Goal: Transaction & Acquisition: Purchase product/service

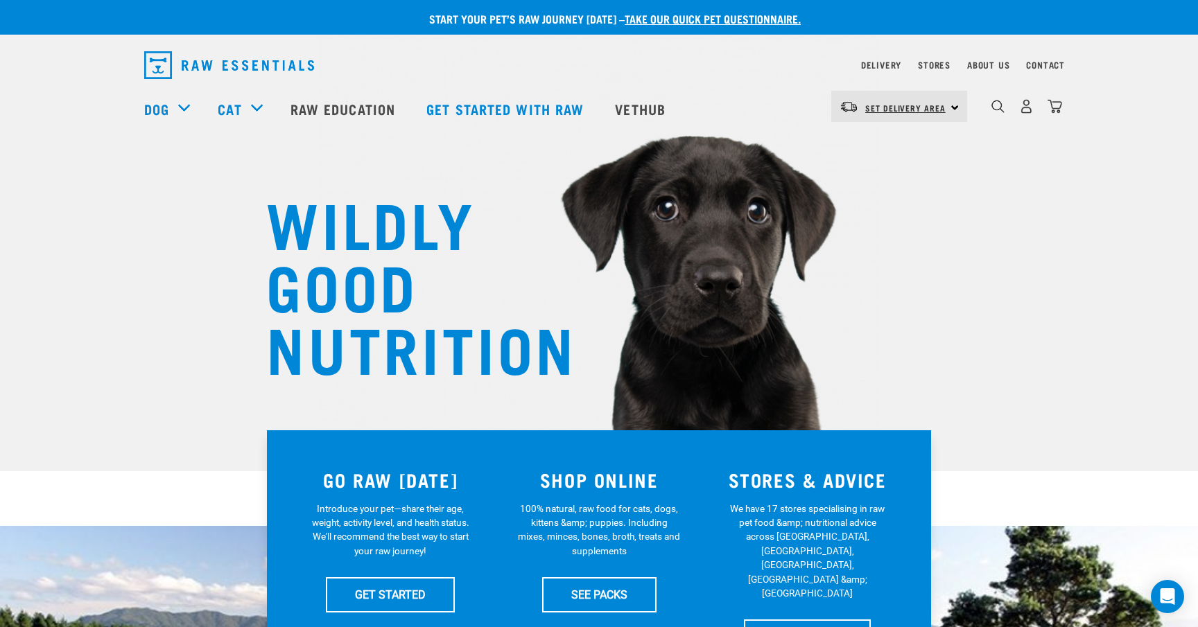
click at [912, 110] on span "Set Delivery Area" at bounding box center [905, 107] width 80 height 5
click at [889, 142] on link "[GEOGRAPHIC_DATA]" at bounding box center [897, 145] width 133 height 30
click at [1018, 113] on div "0" at bounding box center [1025, 106] width 71 height 31
click at [1022, 113] on img "dropdown navigation" at bounding box center [1026, 106] width 15 height 15
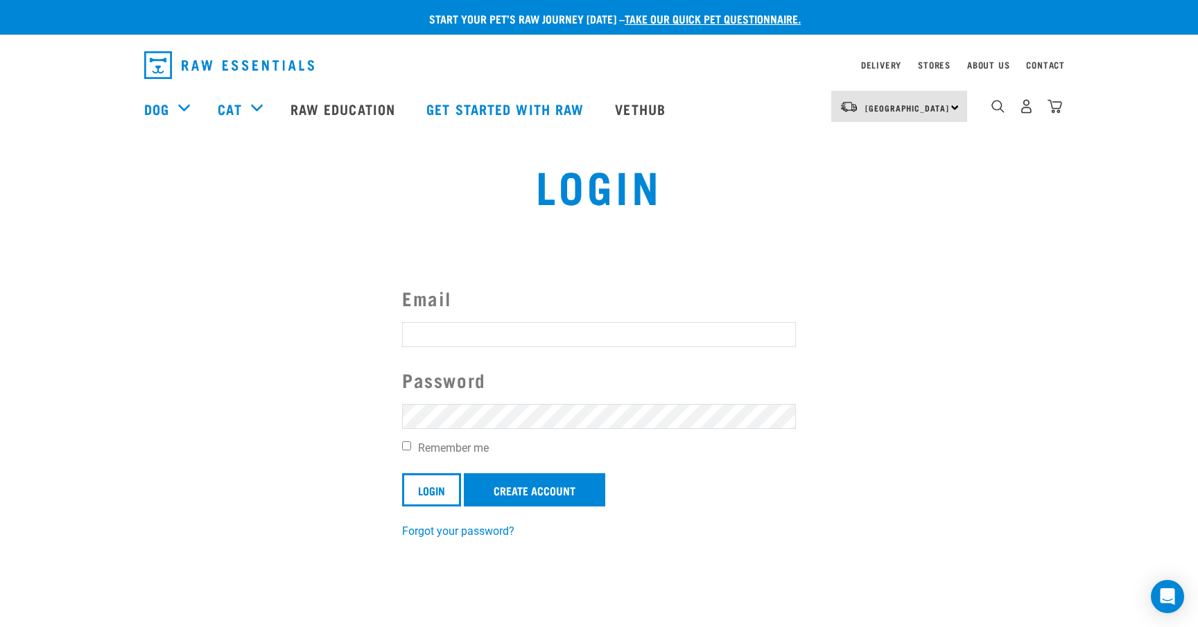
type input "[EMAIL_ADDRESS][DOMAIN_NAME]"
click at [442, 460] on form "Email laurenbakerx@gmail.com Password Remember me Login Create Account" at bounding box center [599, 395] width 394 height 222
click at [406, 451] on input "Remember me" at bounding box center [406, 446] width 9 height 9
checkbox input "true"
click at [427, 486] on input "Login" at bounding box center [431, 489] width 59 height 33
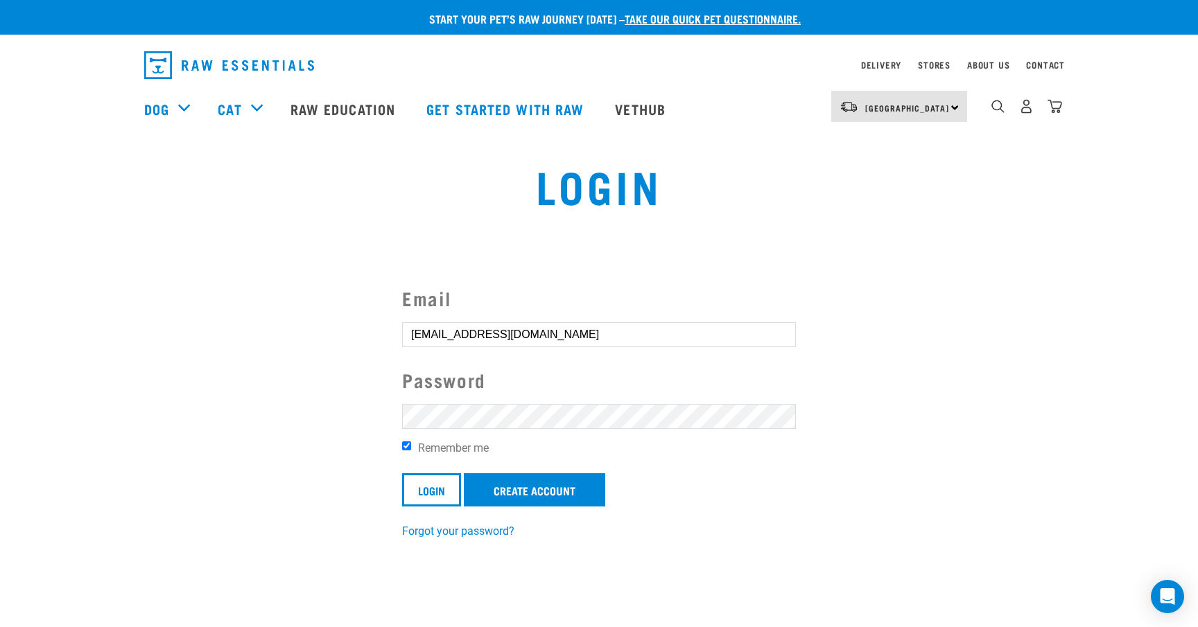
click at [693, 280] on section "Email laurenbakerx@gmail.com Password Remember me Login Create Account Forgot y…" at bounding box center [599, 403] width 1198 height 308
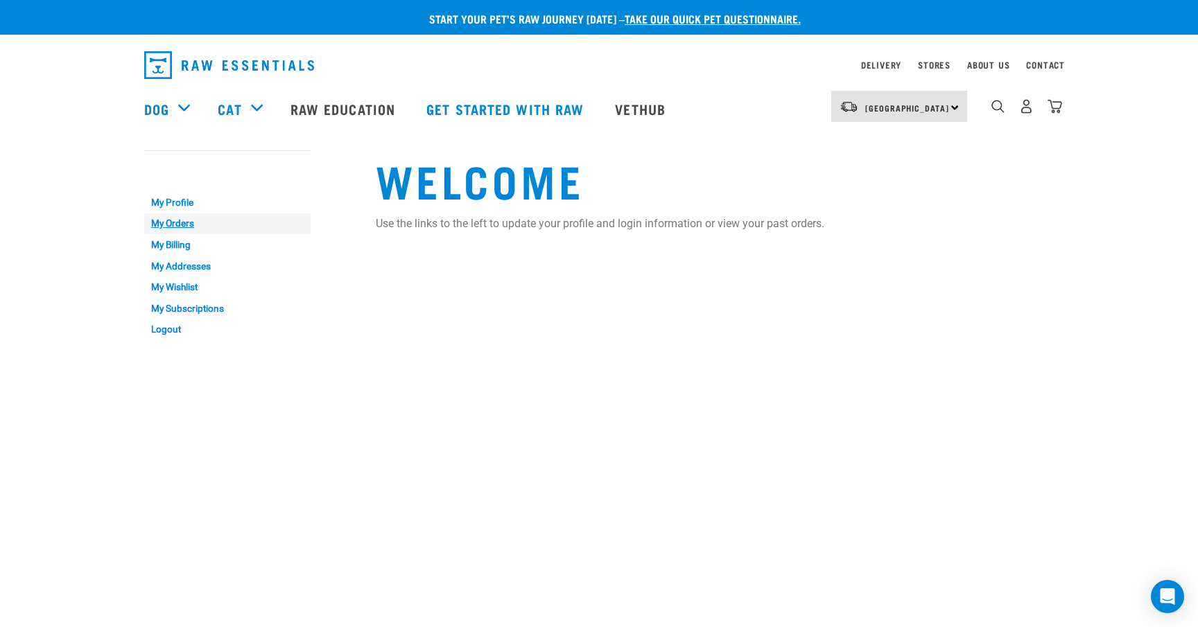
click at [173, 221] on link "My Orders" at bounding box center [227, 223] width 166 height 21
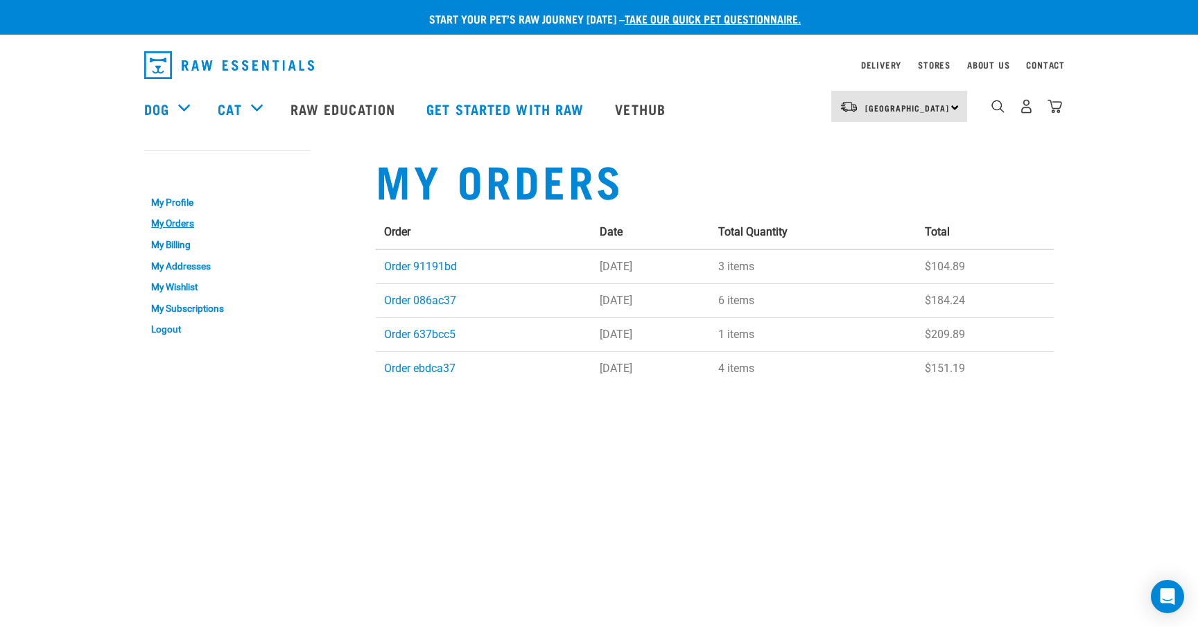
click at [411, 311] on td "Order 086ac37" at bounding box center [484, 300] width 216 height 34
click at [408, 301] on link "Order 086ac37" at bounding box center [420, 300] width 72 height 13
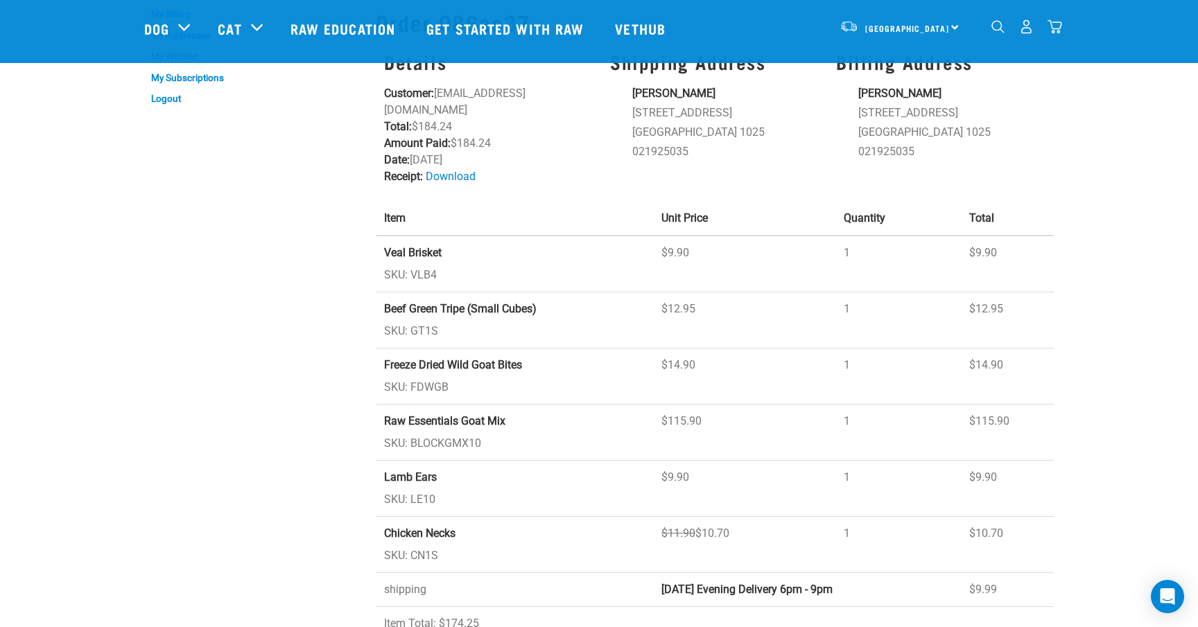
scroll to position [130, 0]
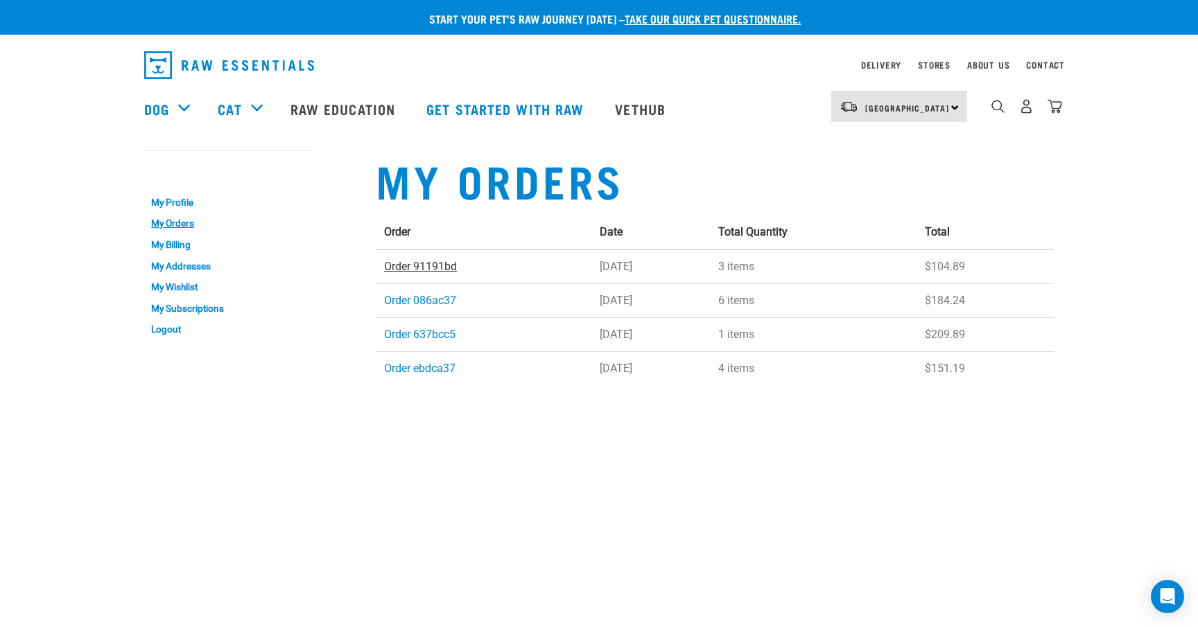
click at [414, 271] on link "Order 91191bd" at bounding box center [420, 266] width 73 height 13
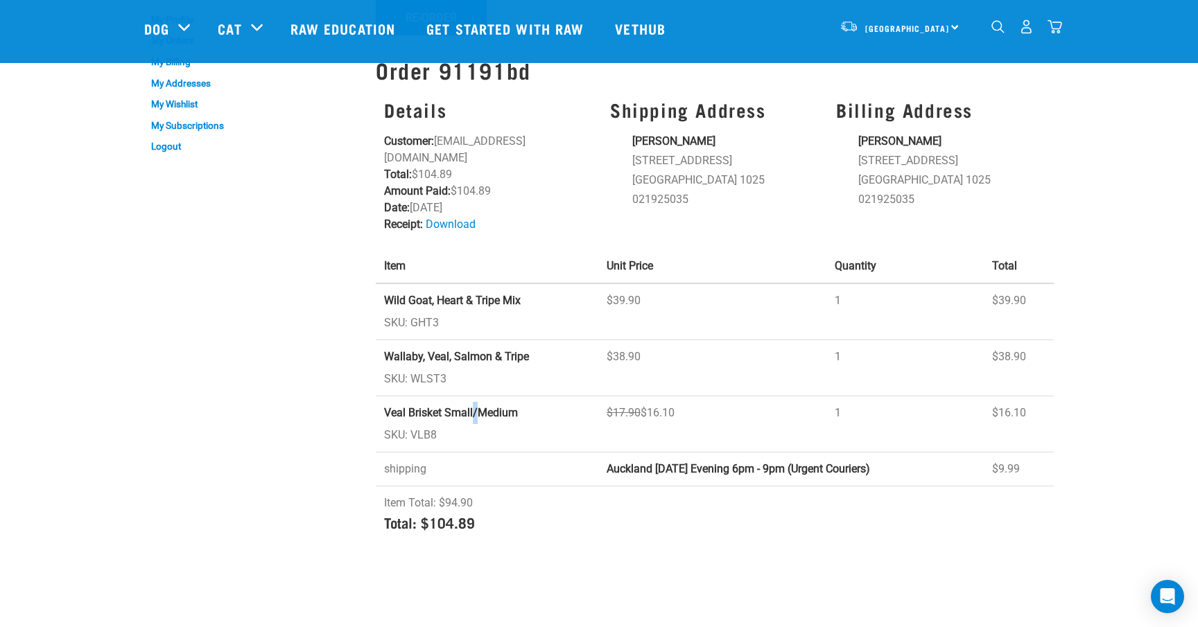
scroll to position [44, 0]
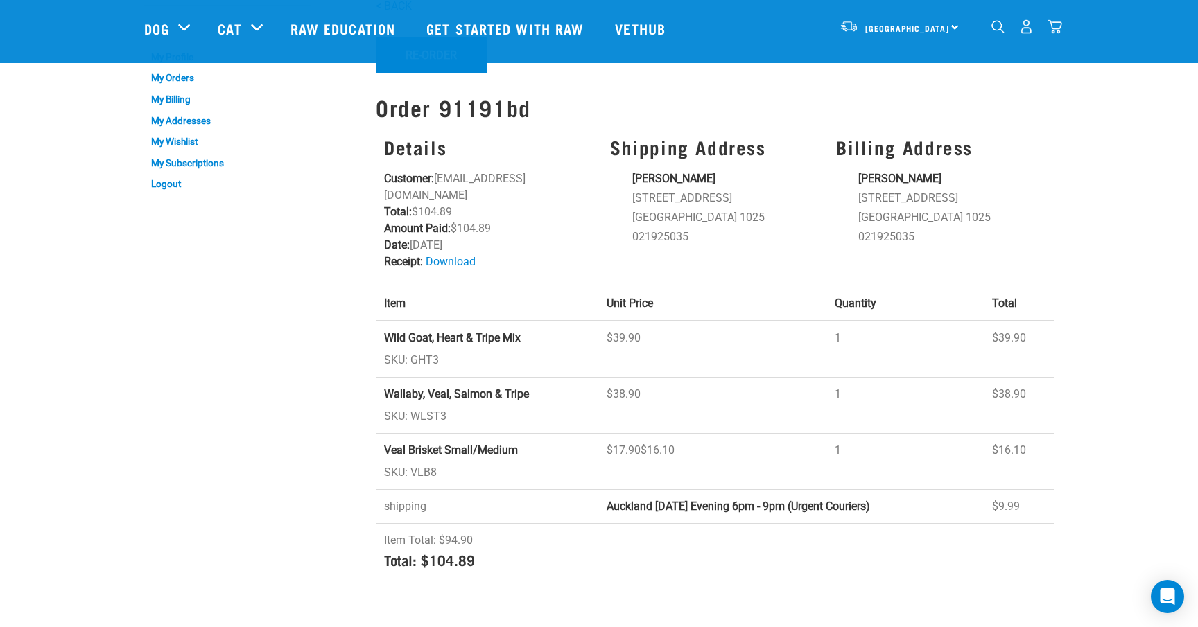
click at [503, 259] on div "Details Customer: laurenbakerx@gmail.com Total: $104.89 Amount Paid: $104.89 Da…" at bounding box center [489, 203] width 226 height 150
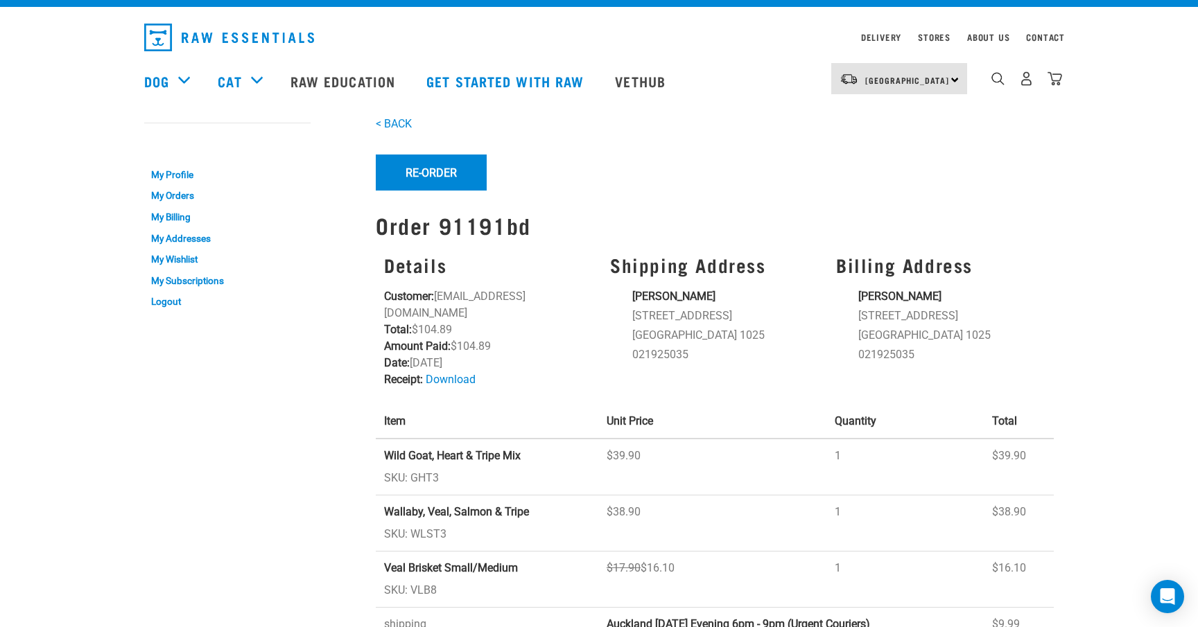
scroll to position [30, 0]
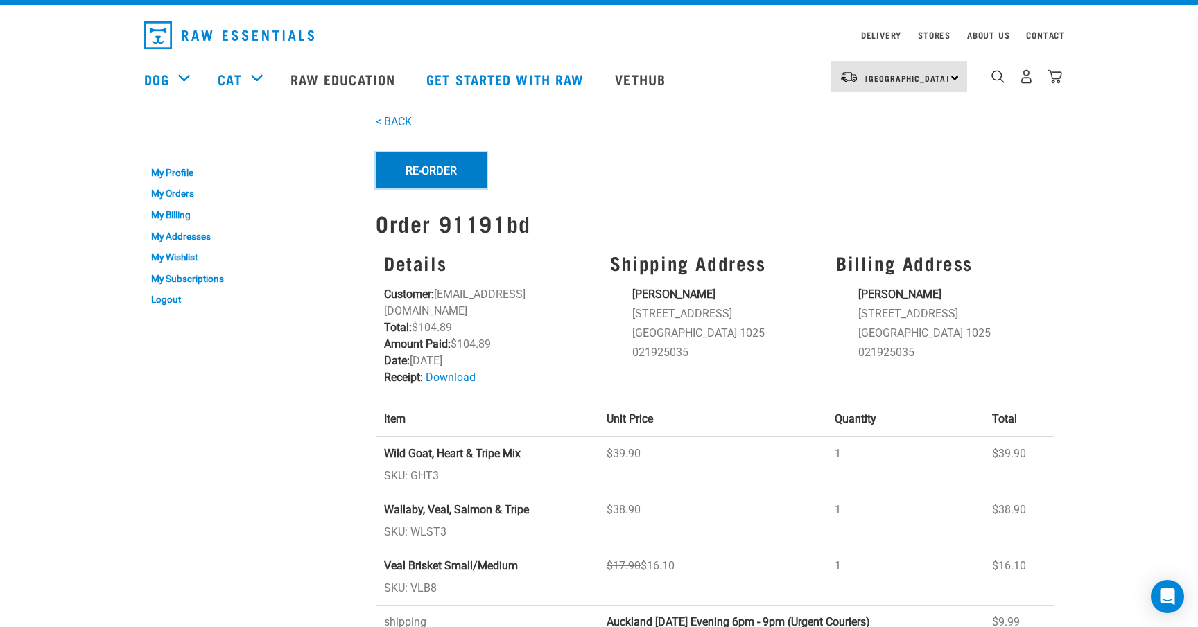
click at [440, 167] on button "Re-Order" at bounding box center [431, 170] width 111 height 36
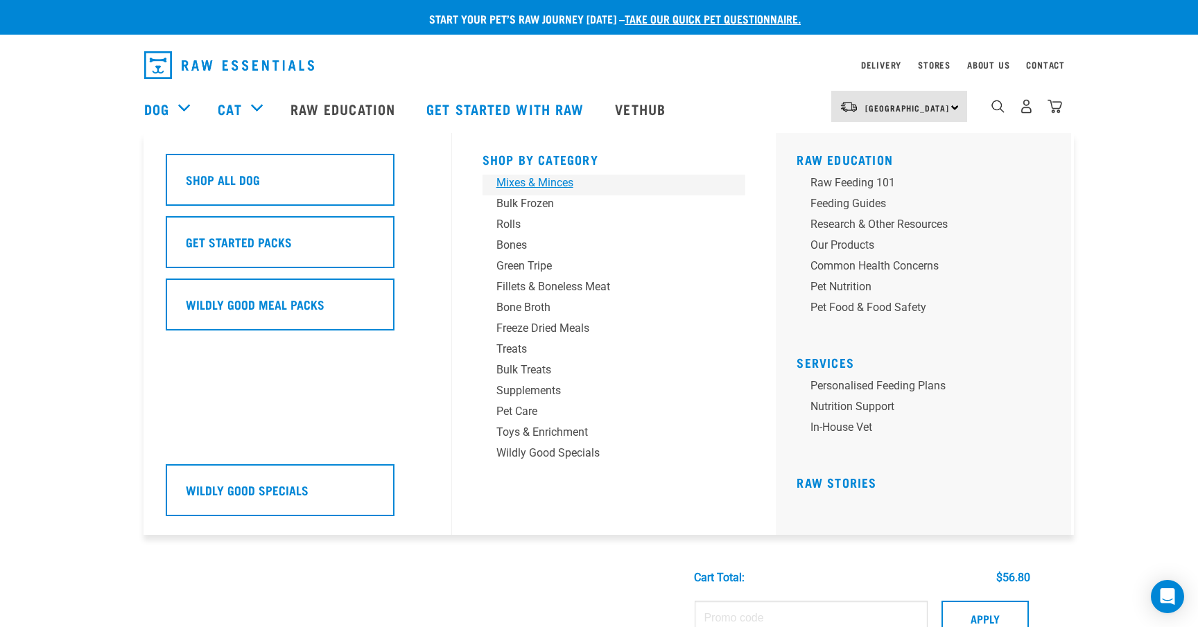
click at [527, 186] on div "Mixes & Minces" at bounding box center [604, 183] width 216 height 17
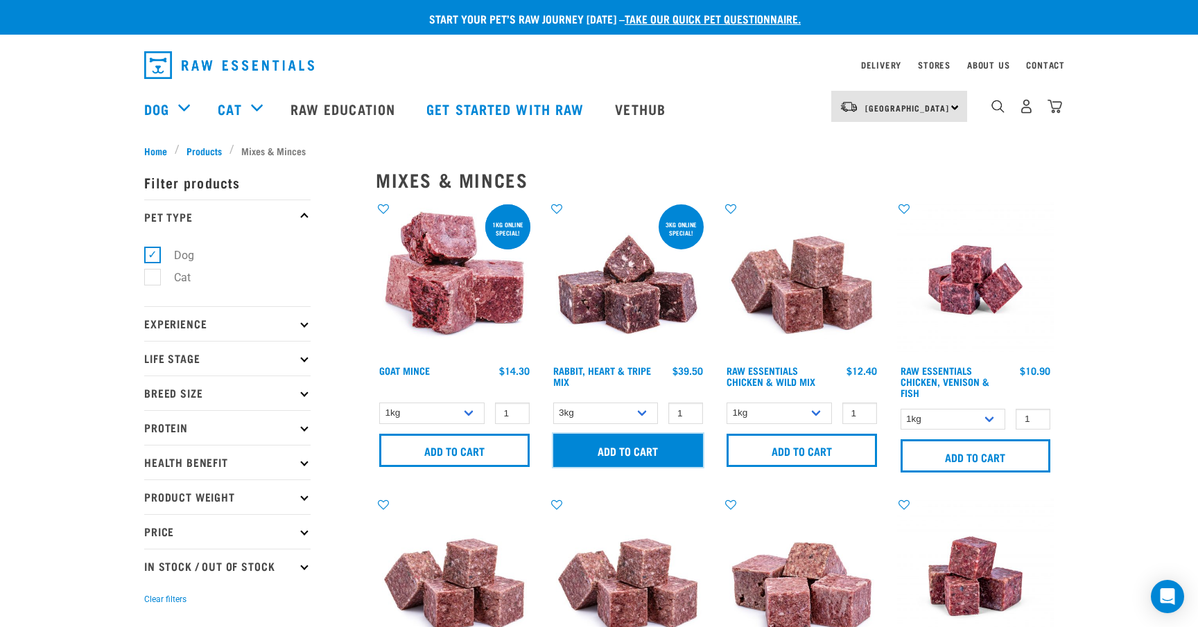
click at [621, 444] on input "Add to cart" at bounding box center [628, 450] width 150 height 33
click at [1060, 112] on img "dropdown navigation" at bounding box center [1054, 106] width 15 height 15
click at [1052, 109] on img "dropdown navigation" at bounding box center [1054, 106] width 15 height 15
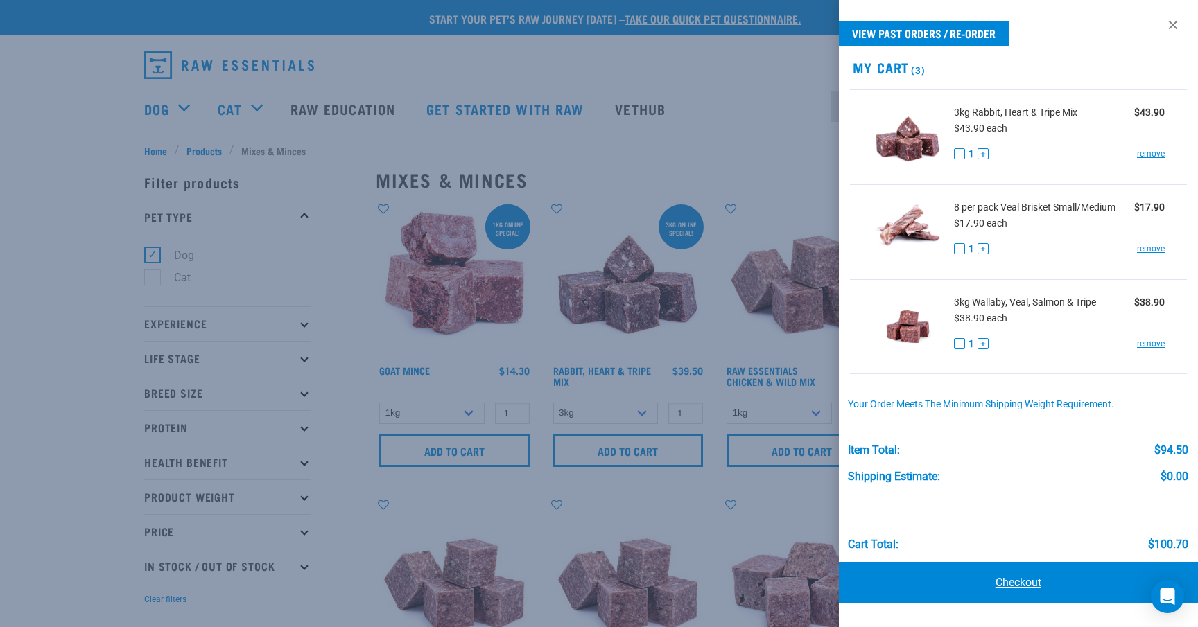
click at [1033, 588] on link "Checkout" at bounding box center [1018, 583] width 359 height 42
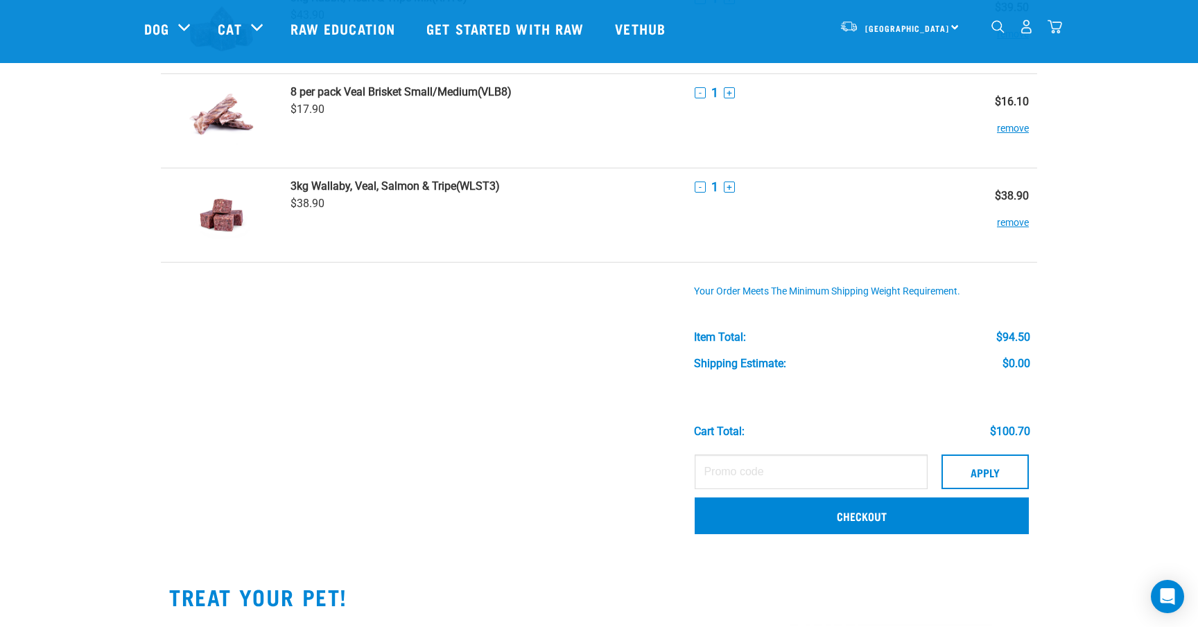
scroll to position [165, 0]
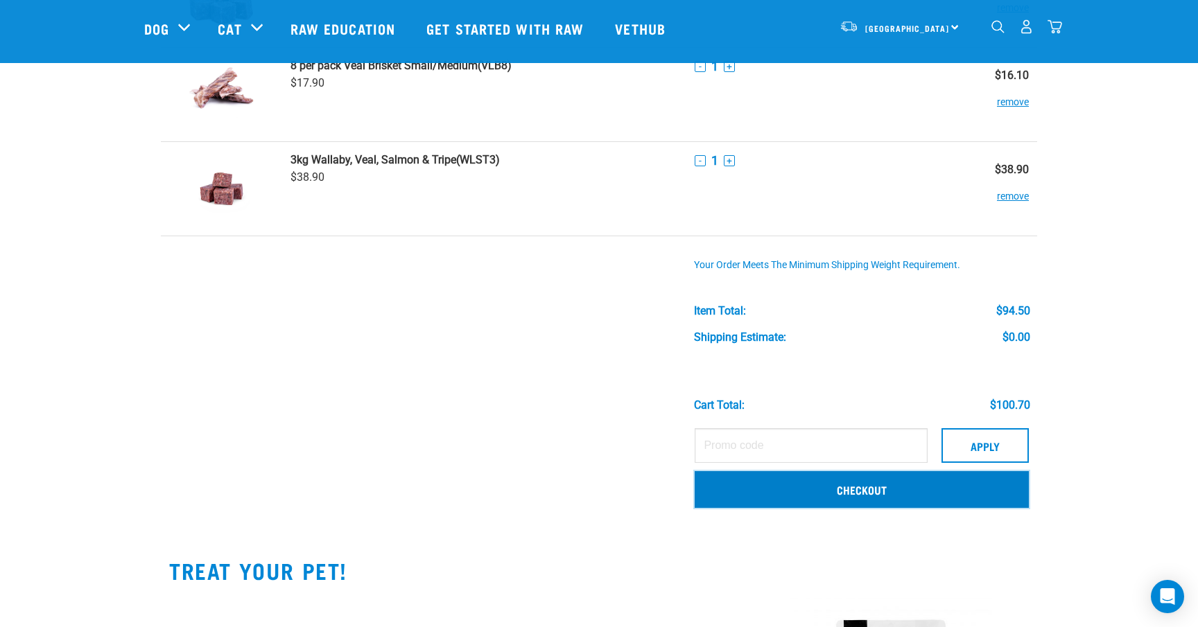
click at [853, 497] on link "Checkout" at bounding box center [862, 489] width 334 height 36
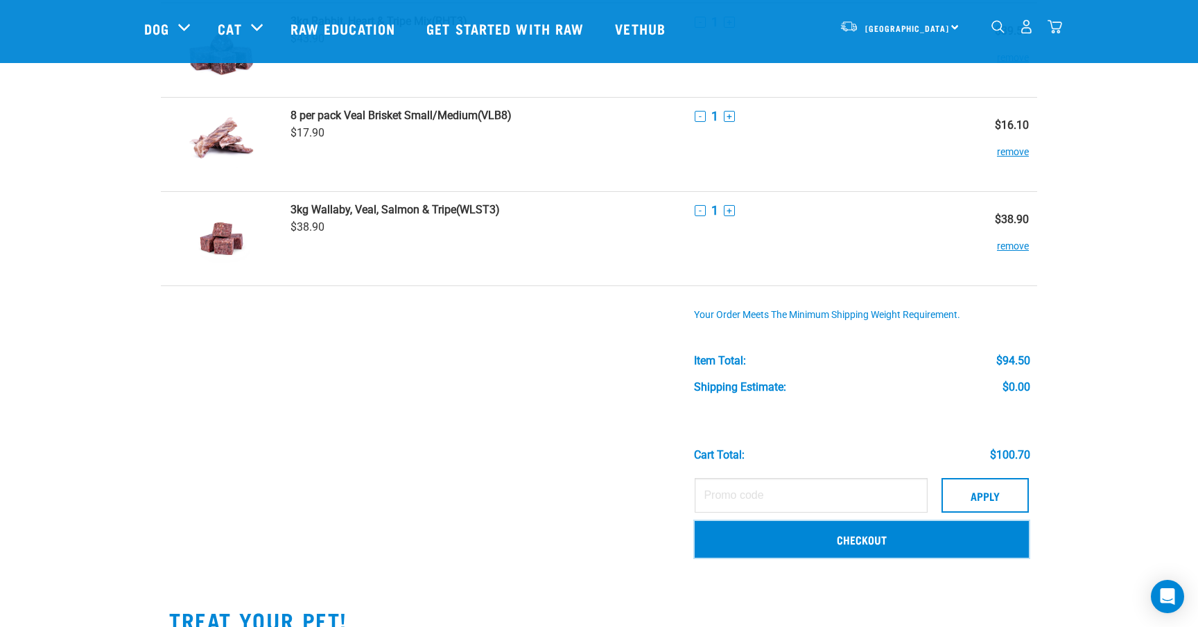
scroll to position [0, 0]
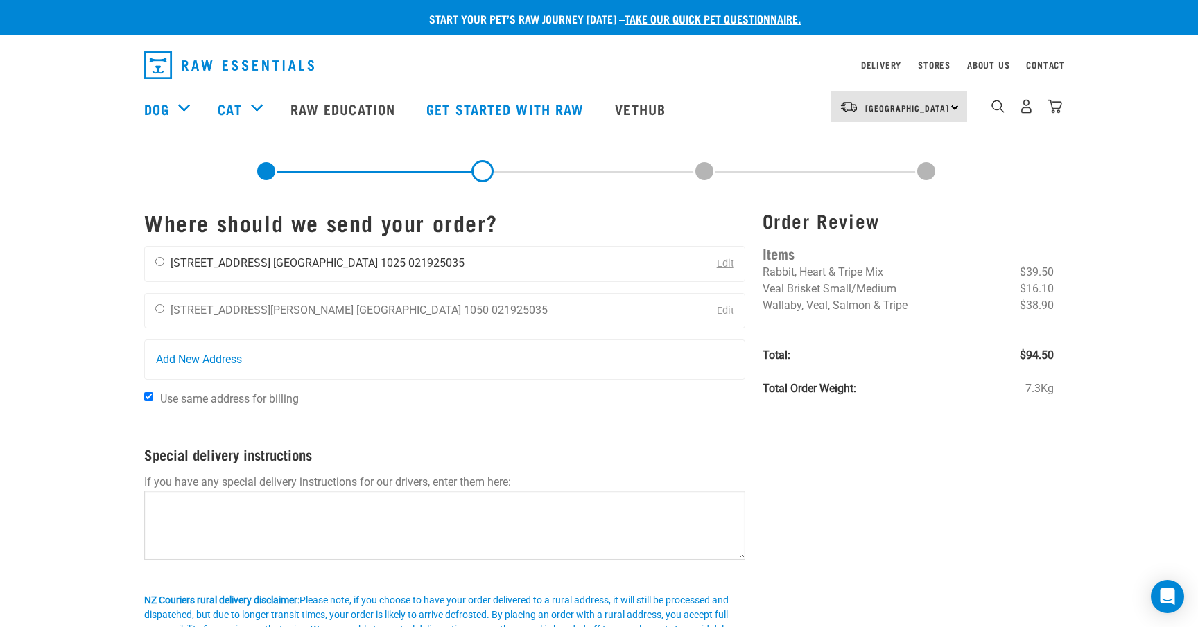
click at [152, 261] on div "[PERSON_NAME] [STREET_ADDRESS] [GEOGRAPHIC_DATA] 1025 021925035" at bounding box center [310, 264] width 330 height 35
click at [162, 263] on input "radio" at bounding box center [159, 261] width 9 height 9
radio input "true"
click at [216, 529] on textarea at bounding box center [444, 525] width 601 height 69
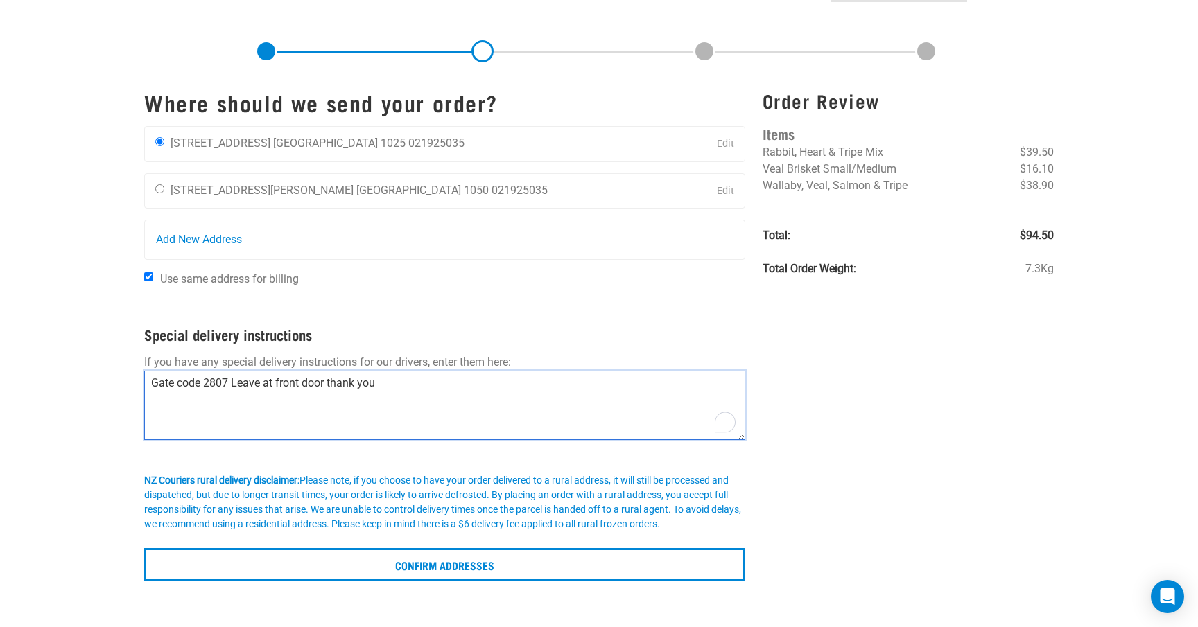
scroll to position [124, 0]
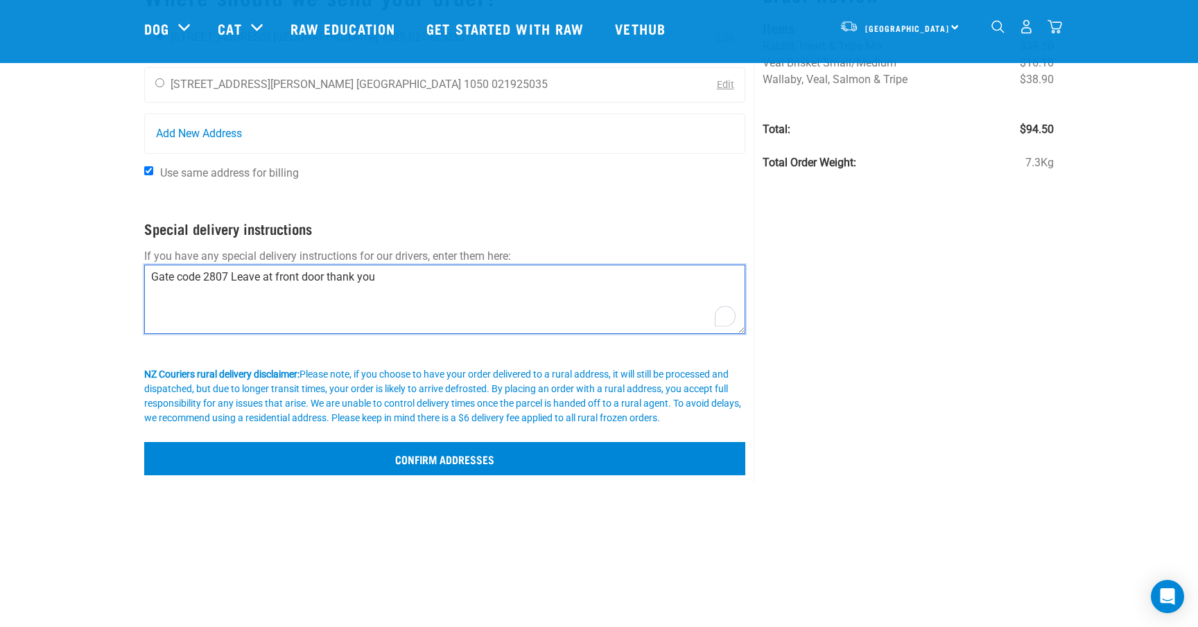
type textarea "Gate code 2807 Leave at front door thank you"
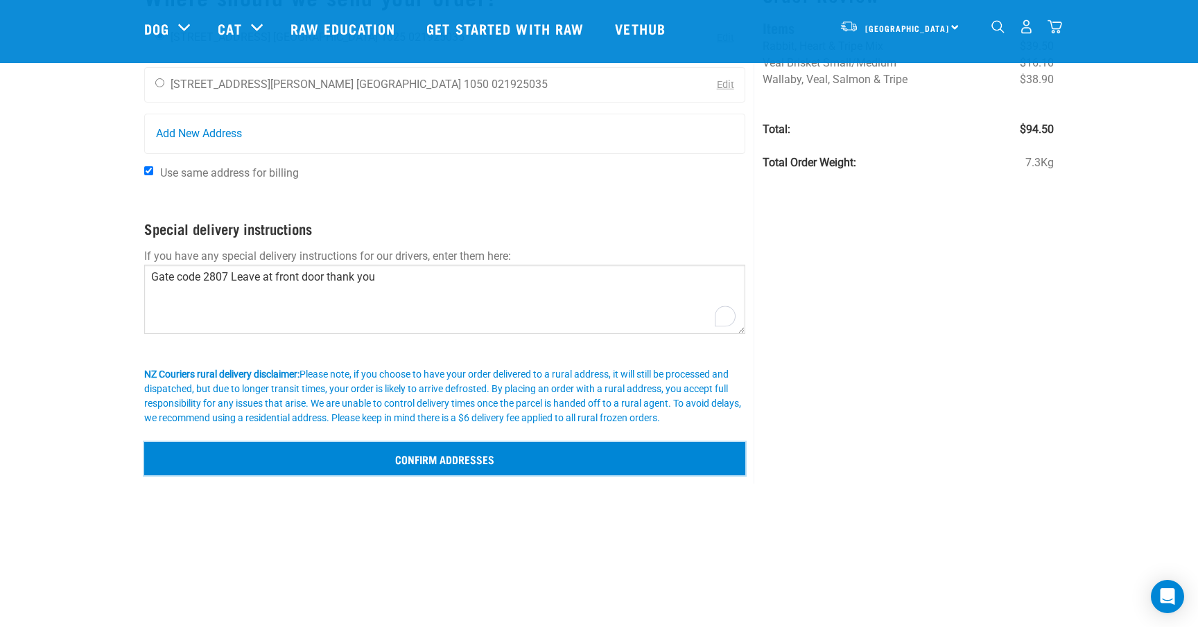
click at [647, 471] on input "Confirm addresses" at bounding box center [444, 458] width 601 height 33
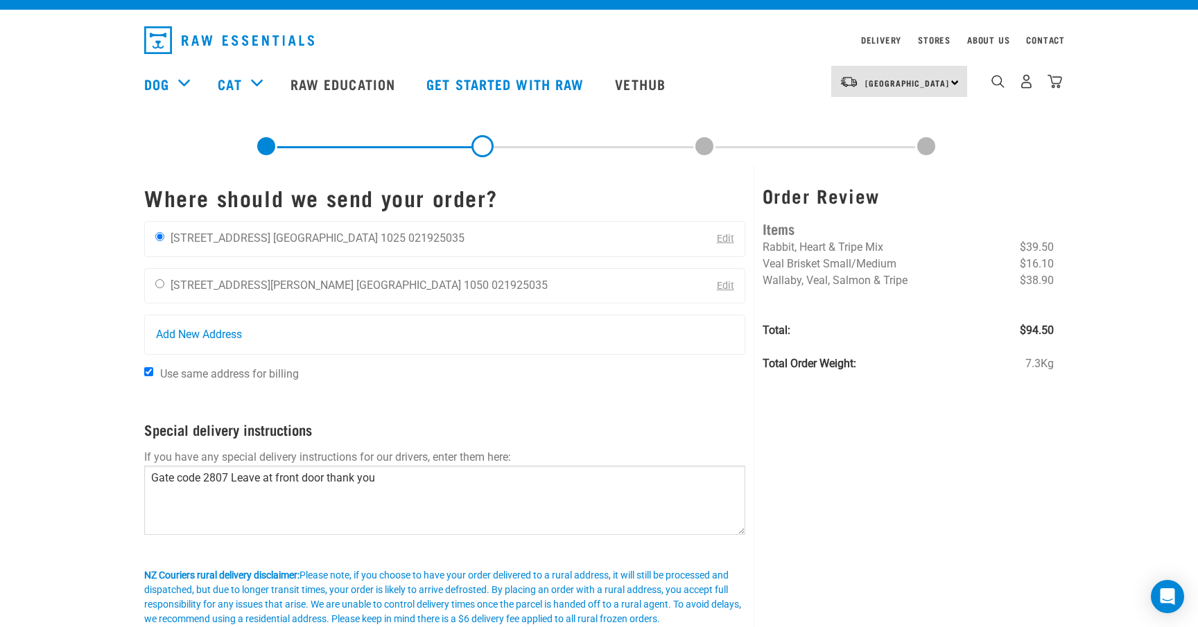
scroll to position [24, 0]
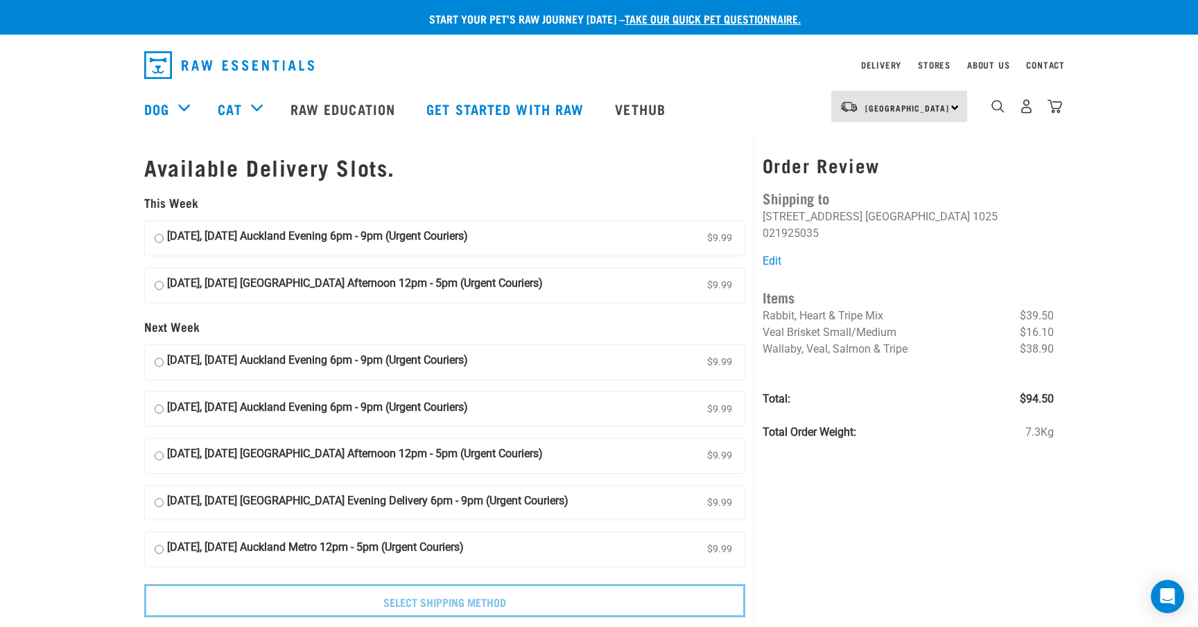
click at [164, 288] on label "20 September, Saturday Auckland Afternoon 12pm - 5pm (Urgent Couriers) $9.99" at bounding box center [445, 285] width 600 height 35
click at [164, 288] on input "20 September, Saturday Auckland Afternoon 12pm - 5pm (Urgent Couriers) $9.99" at bounding box center [159, 285] width 9 height 21
radio input "true"
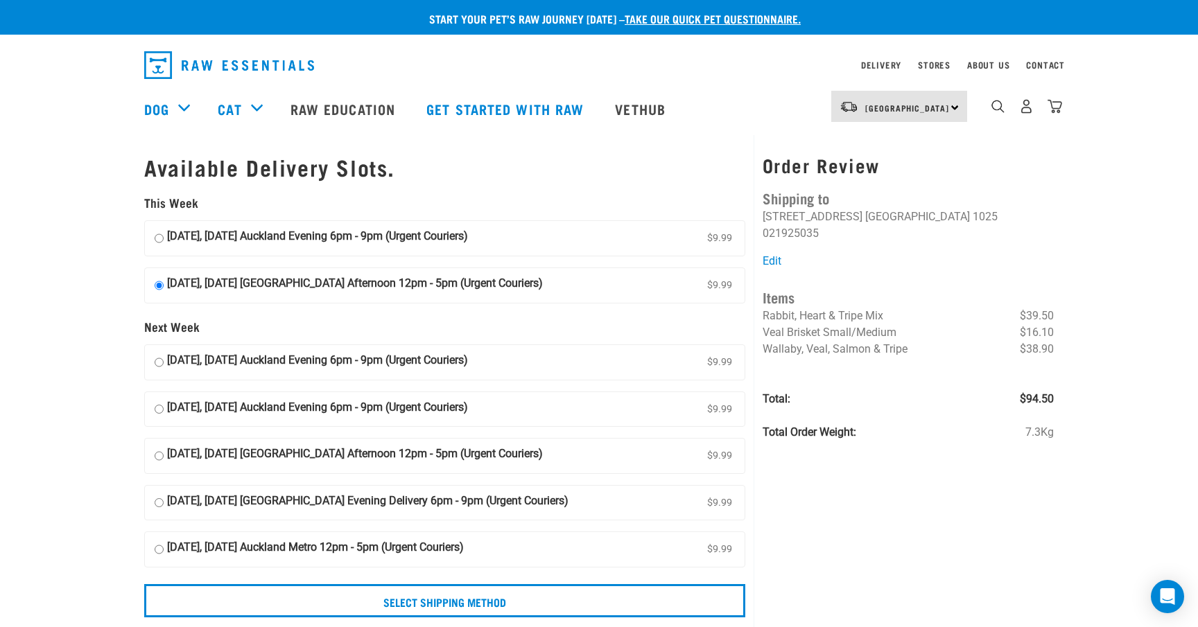
scroll to position [33, 0]
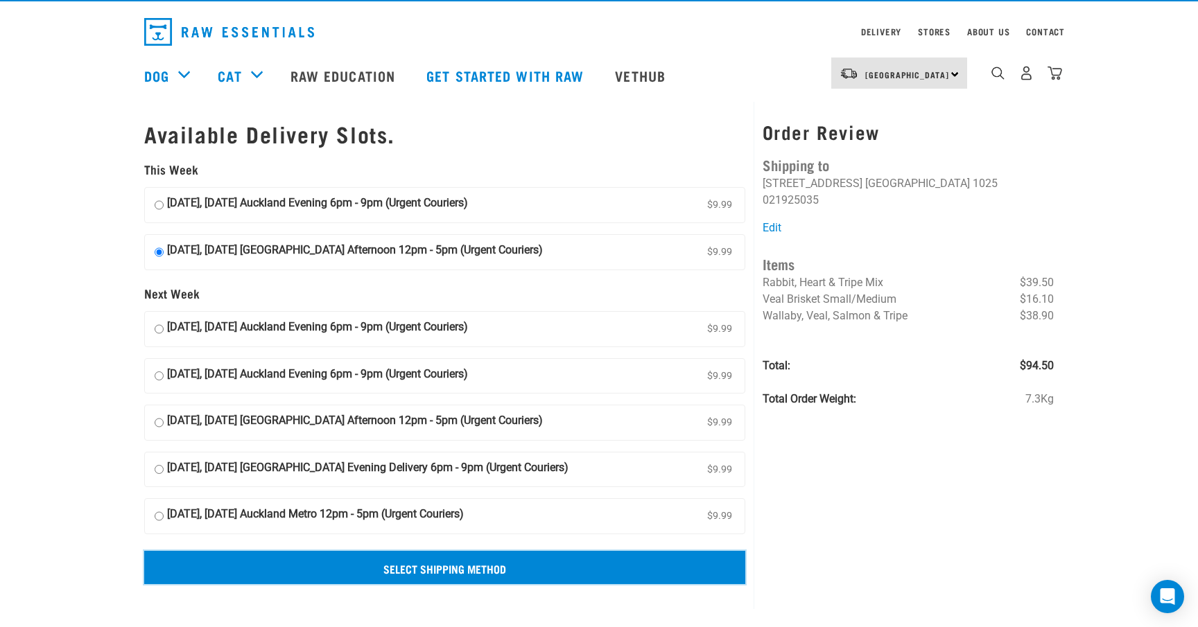
click at [304, 560] on input "Select Shipping Method" at bounding box center [444, 567] width 601 height 33
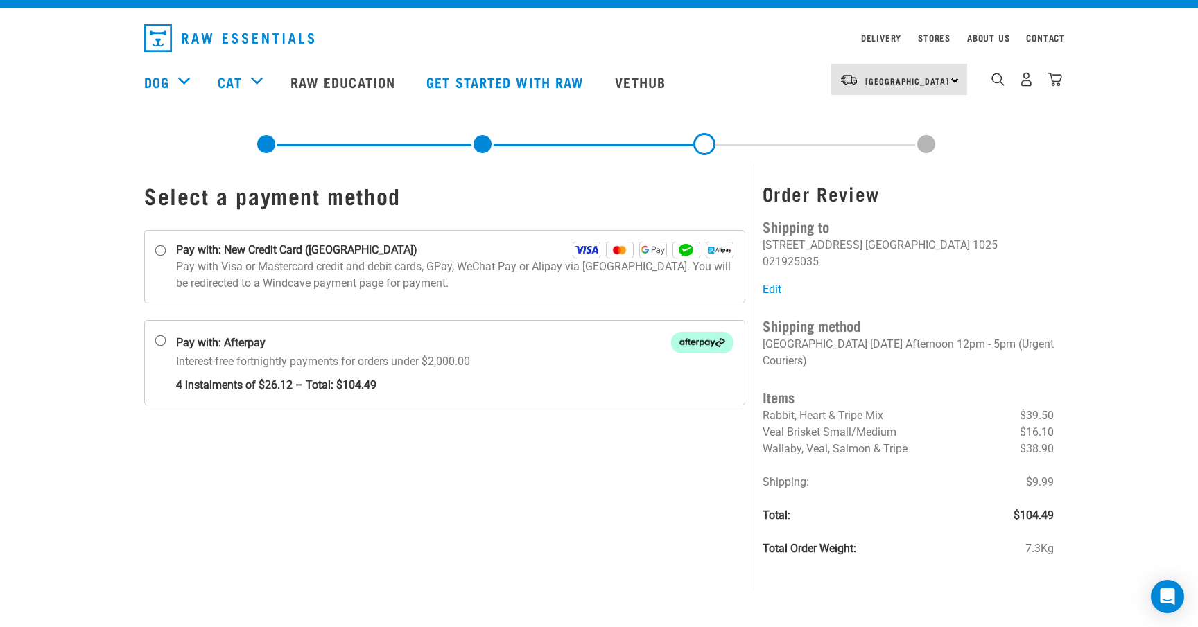
scroll to position [33, 0]
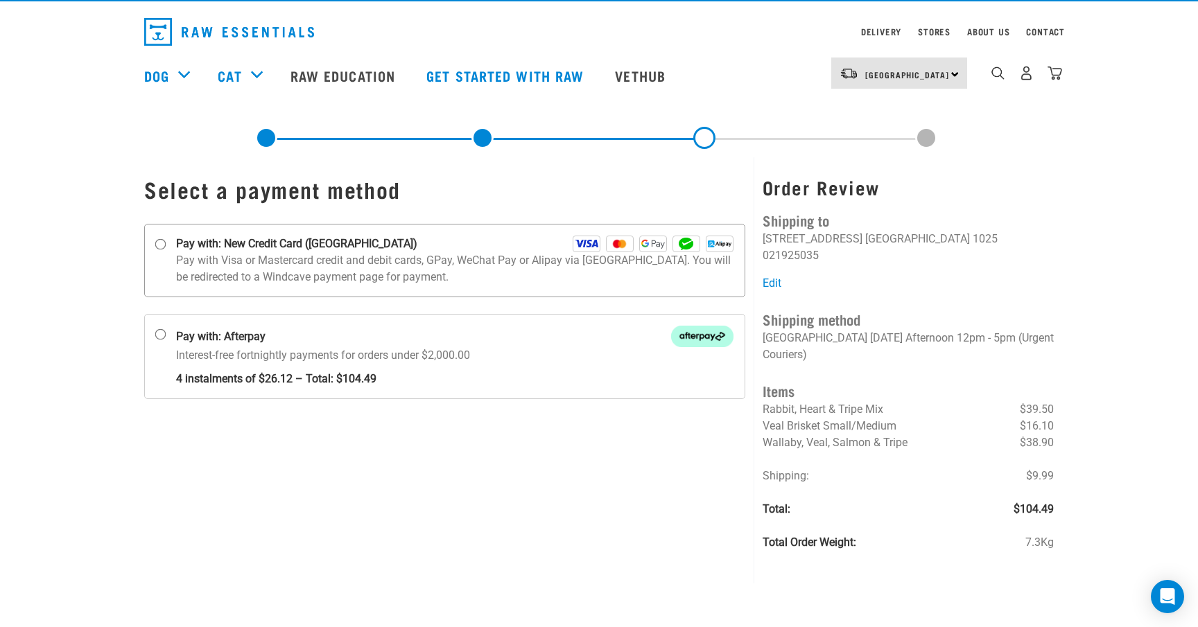
click at [275, 275] on p "Pay with Visa or Mastercard credit and debit cards, GPay, WeChat Pay or Alipay …" at bounding box center [454, 268] width 557 height 33
click at [166, 250] on input "Pay with: New Credit Card ([GEOGRAPHIC_DATA])" at bounding box center [160, 244] width 11 height 11
radio input "true"
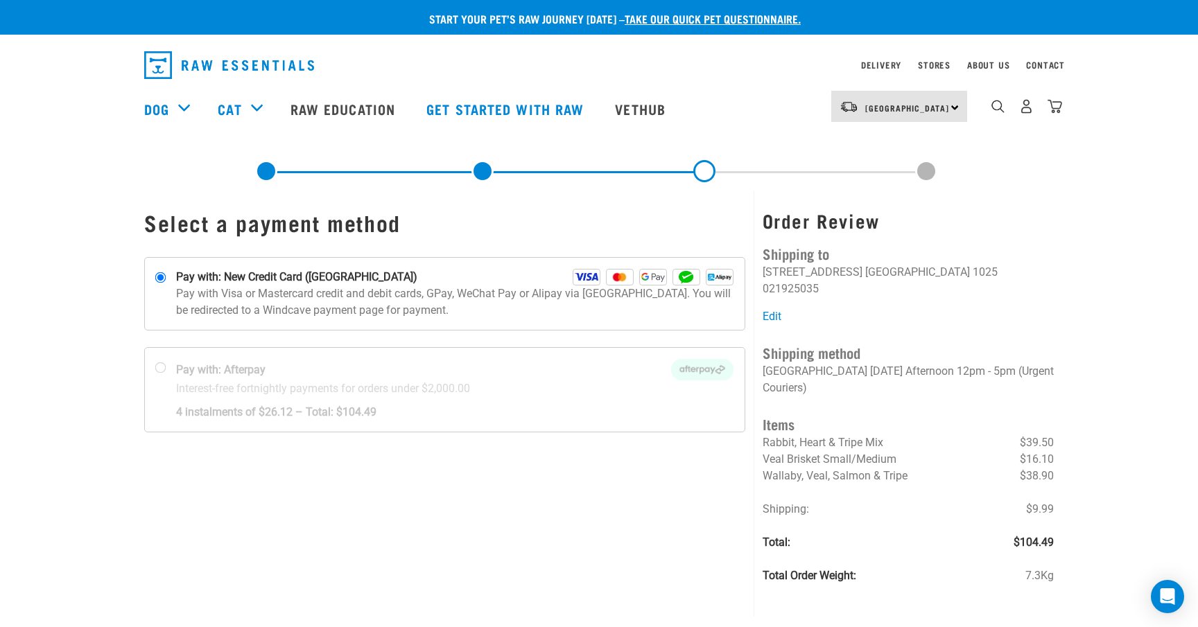
scroll to position [60, 0]
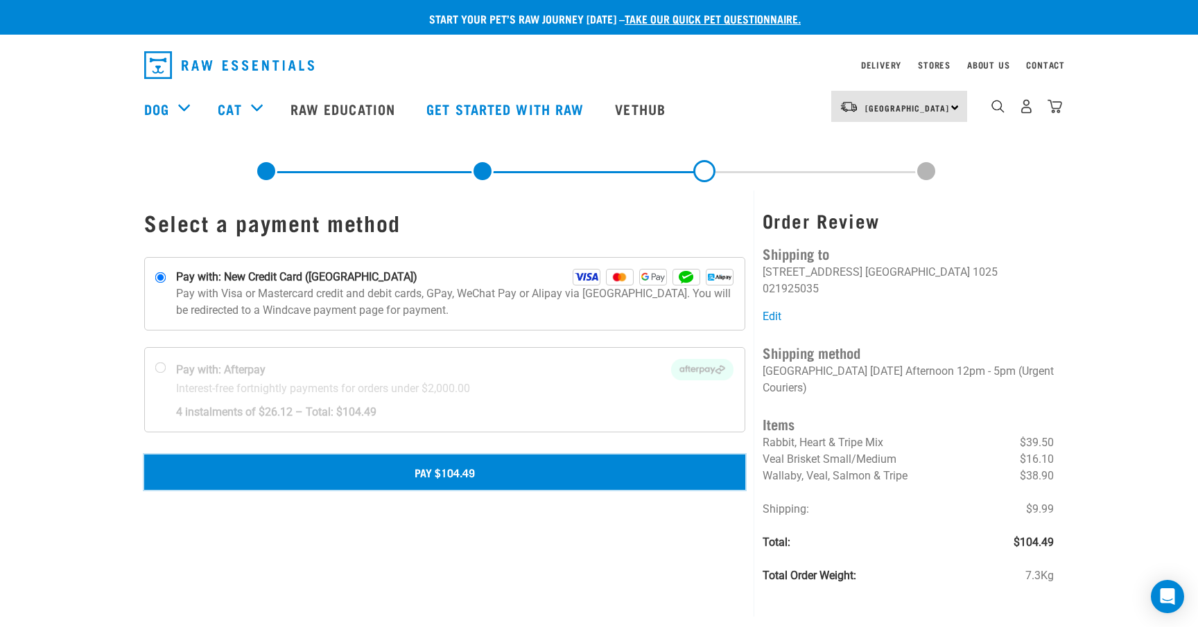
click at [522, 464] on button "Pay $104.49" at bounding box center [444, 472] width 601 height 35
